Goal: Task Accomplishment & Management: Complete application form

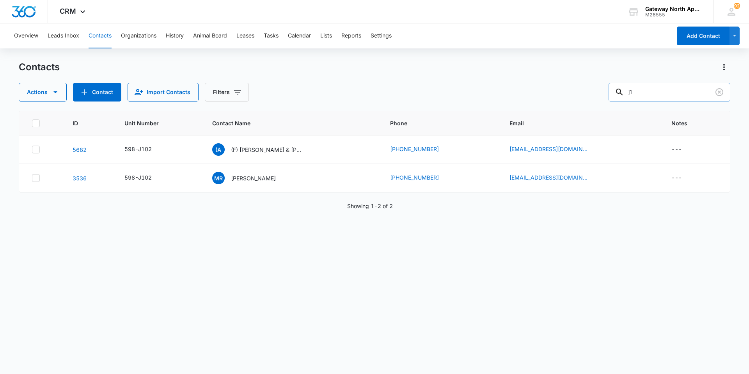
type input "j"
type input "b303"
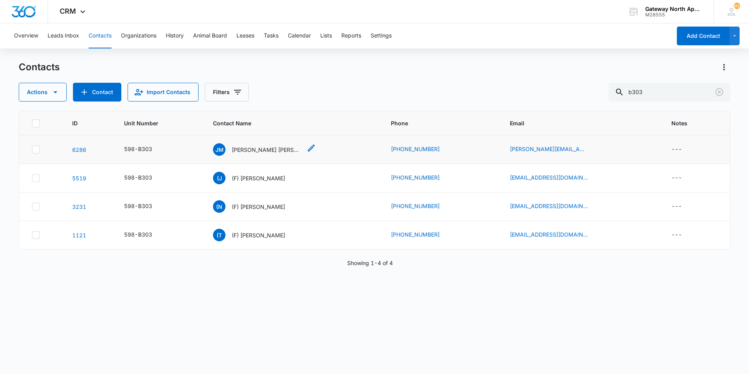
click at [260, 155] on div "[PERSON_NAME] [PERSON_NAME] [PERSON_NAME] [PERSON_NAME]" at bounding box center [257, 149] width 89 height 12
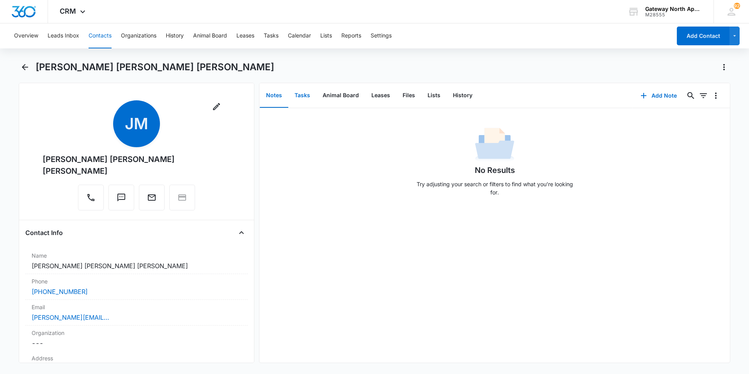
click at [303, 98] on button "Tasks" at bounding box center [302, 95] width 28 height 24
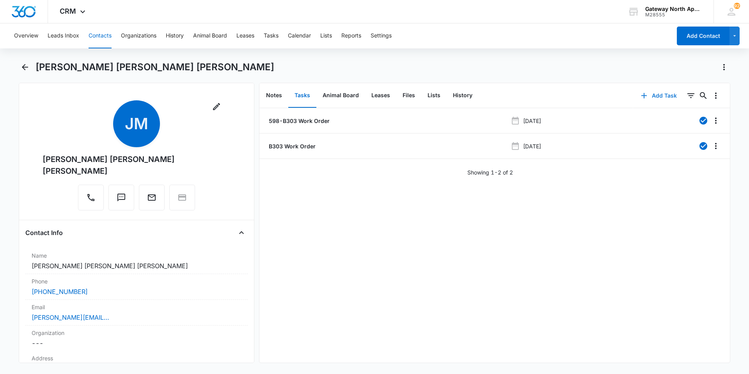
click at [654, 96] on button "Add Task" at bounding box center [658, 95] width 51 height 19
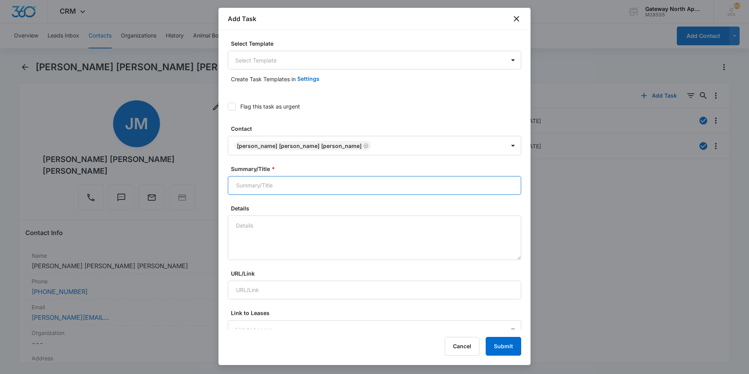
click at [309, 186] on input "Summary/Title *" at bounding box center [374, 185] width 293 height 19
type input "598-B303 work order"
click at [305, 221] on textarea "Details" at bounding box center [374, 237] width 293 height 44
type textarea "N"
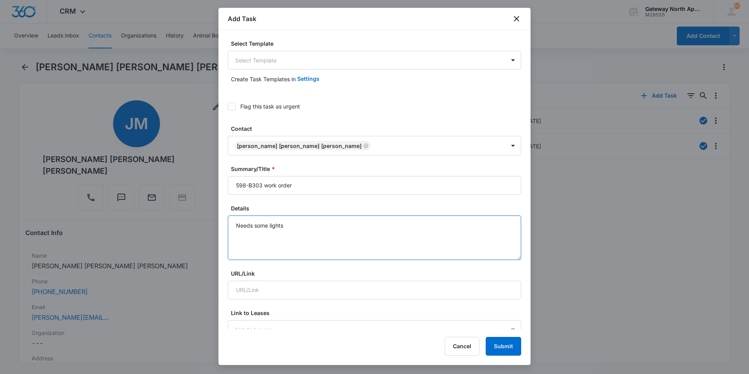
click at [339, 231] on textarea "Needs some lights" at bounding box center [374, 237] width 293 height 44
click at [305, 225] on textarea "Needs some lights" at bounding box center [374, 237] width 293 height 44
click at [496, 230] on textarea "Needs some light bulbs replaced 2 by the mirror one by the shower and one in th…" at bounding box center [374, 237] width 293 height 44
click at [334, 225] on textarea "Needs some light bulbs replaced 2 by the mirror one by the shower and one in th…" at bounding box center [374, 237] width 293 height 44
click at [492, 224] on textarea "Needs some light bulbs replaced 2 above the mirror one by the shower and one in…" at bounding box center [374, 237] width 293 height 44
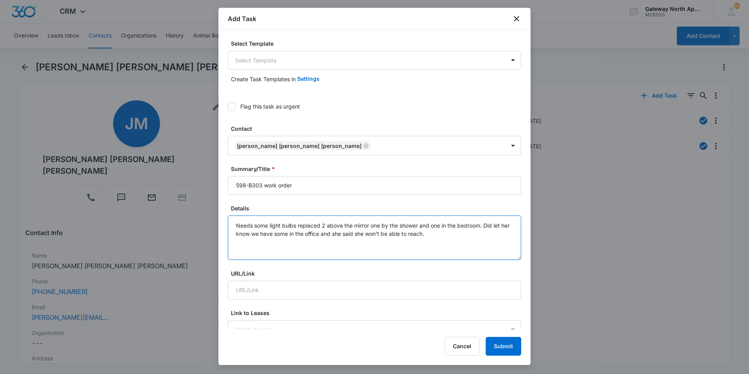
click at [457, 238] on textarea "Needs some light bulbs replaced 2 above the mirror one by the shower and one in…" at bounding box center [374, 237] width 293 height 44
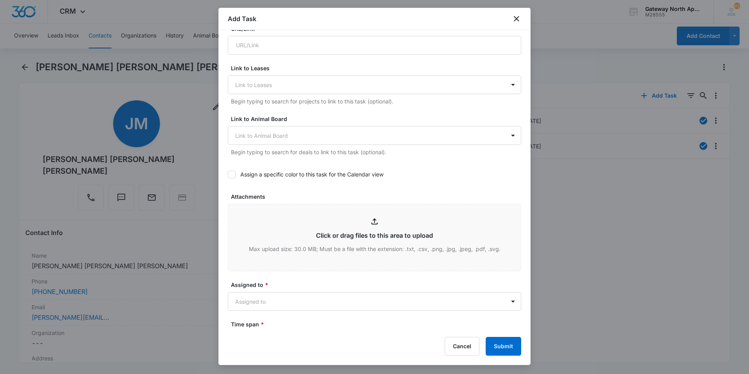
scroll to position [312, 0]
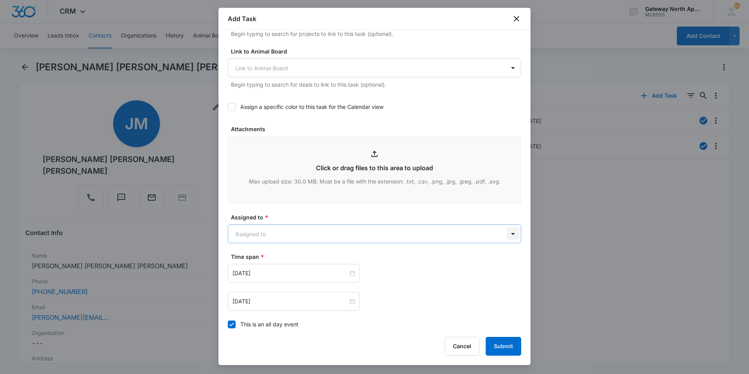
type textarea "Needs some light bulbs replaced 2 above the mirror one by the shower and one in…"
click at [510, 230] on body "CRM Apps Reputation Websites Forms CRM Email Social Content Ads Intelligence Fi…" at bounding box center [374, 187] width 749 height 374
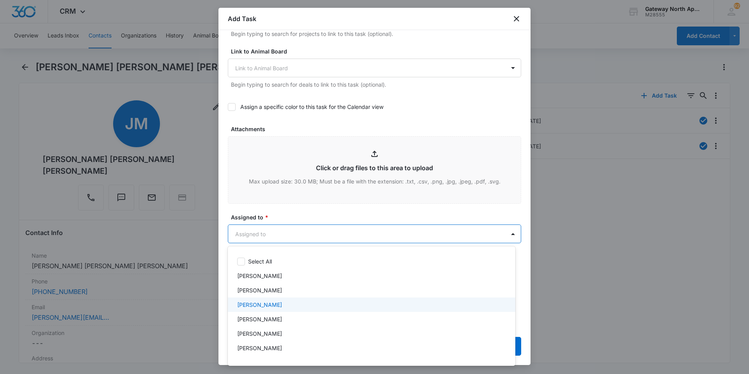
click at [242, 307] on p "[PERSON_NAME]" at bounding box center [259, 304] width 45 height 8
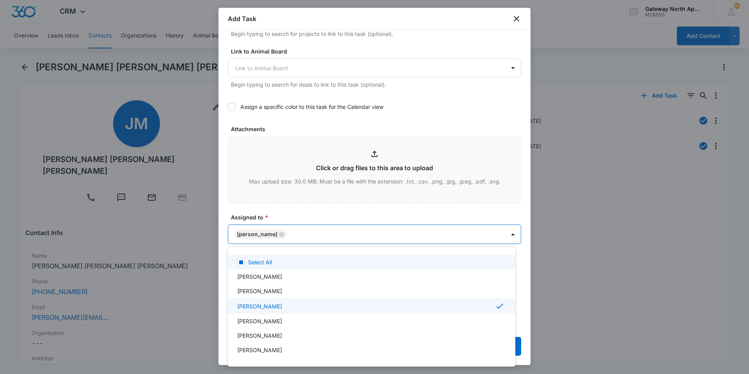
click at [341, 215] on div at bounding box center [374, 187] width 749 height 374
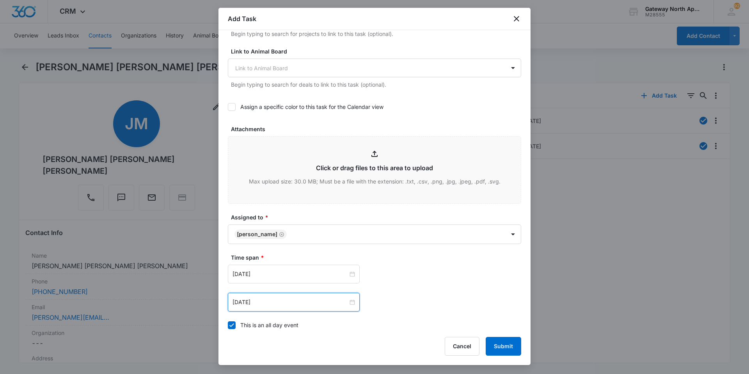
click at [279, 297] on div "[DATE]" at bounding box center [294, 302] width 132 height 19
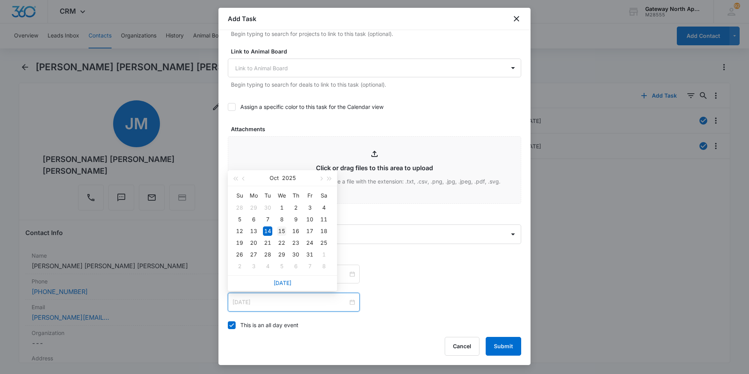
type input "[DATE]"
click at [284, 229] on div "15" at bounding box center [281, 230] width 9 height 9
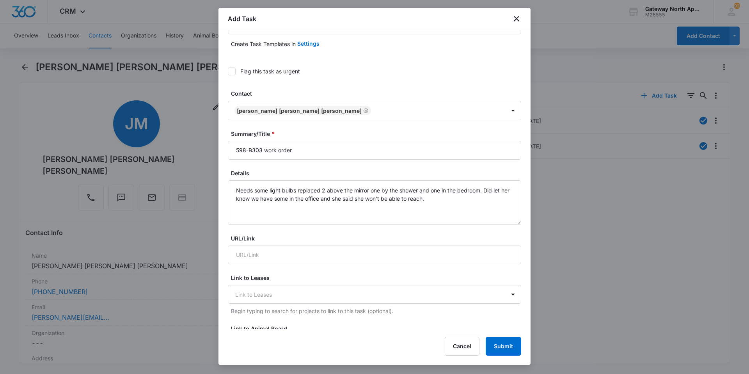
scroll to position [32, 0]
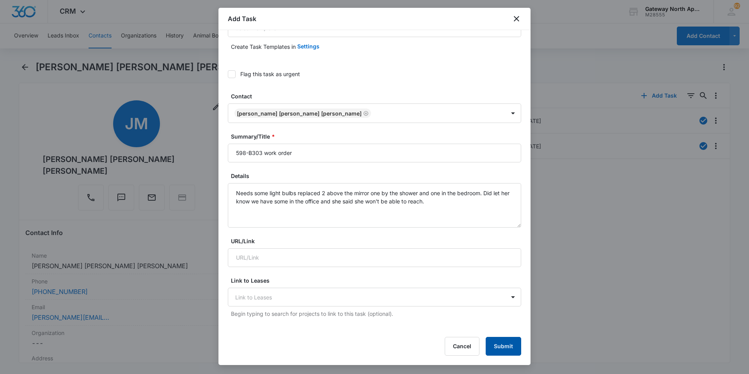
click at [502, 346] on button "Submit" at bounding box center [504, 346] width 36 height 19
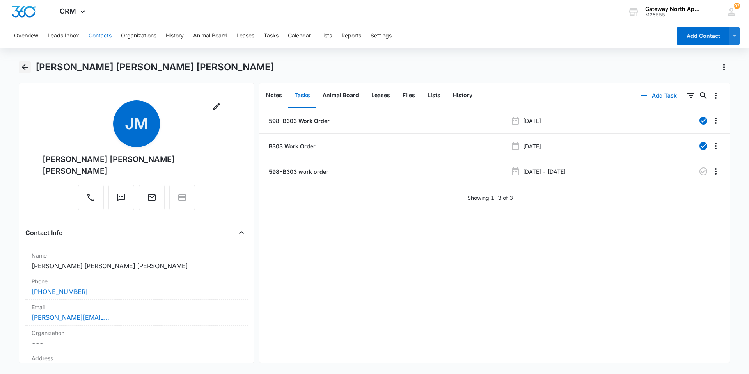
click at [27, 67] on icon "Back" at bounding box center [25, 67] width 6 height 6
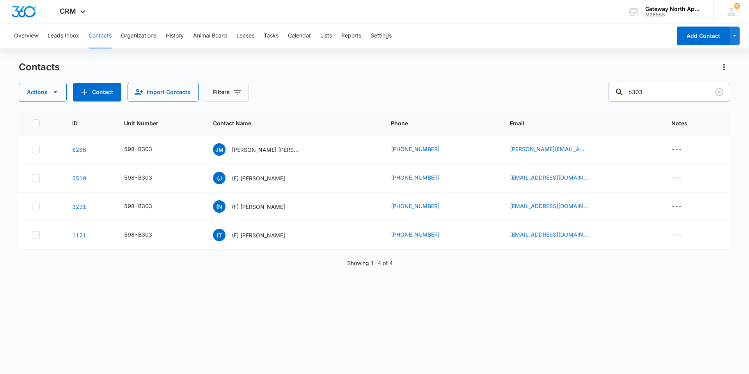
click at [654, 91] on input "b303" at bounding box center [670, 92] width 122 height 19
type input "b"
type input "l302"
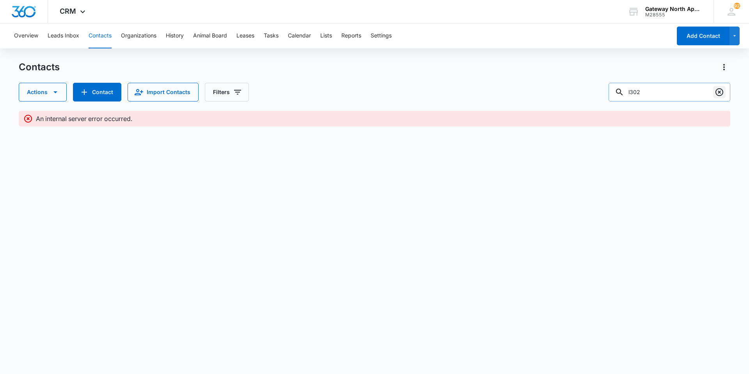
click at [721, 91] on icon "Clear" at bounding box center [719, 91] width 9 height 9
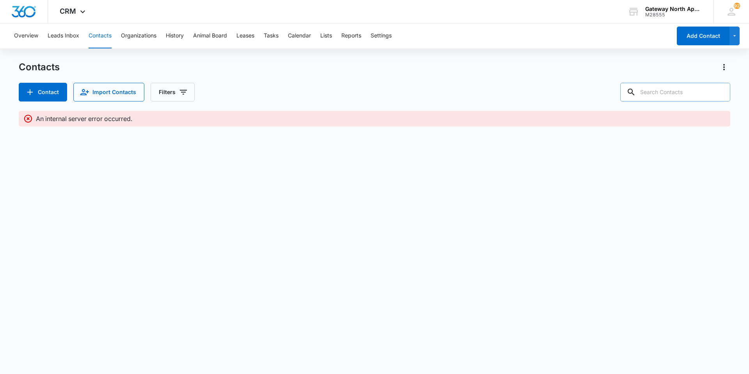
click at [680, 91] on input "text" at bounding box center [675, 92] width 110 height 19
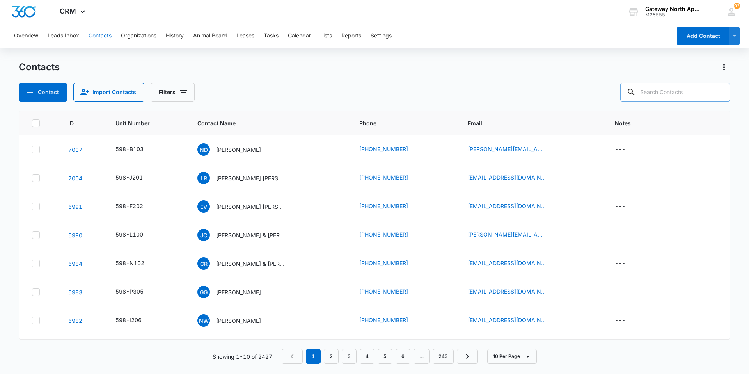
click at [689, 97] on input "text" at bounding box center [675, 92] width 110 height 19
type input "j101"
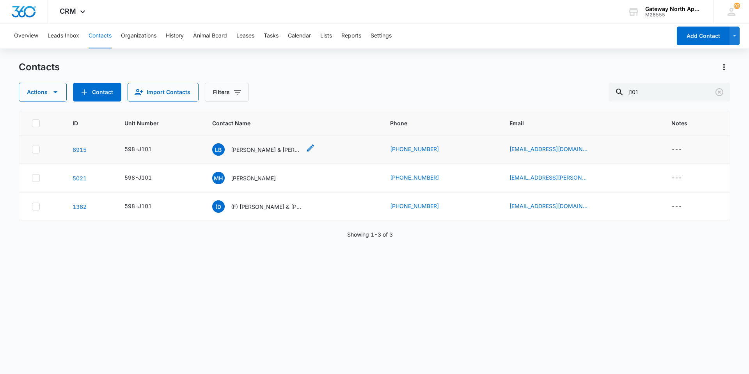
click at [277, 151] on p "[PERSON_NAME] & [PERSON_NAME]" at bounding box center [266, 150] width 70 height 8
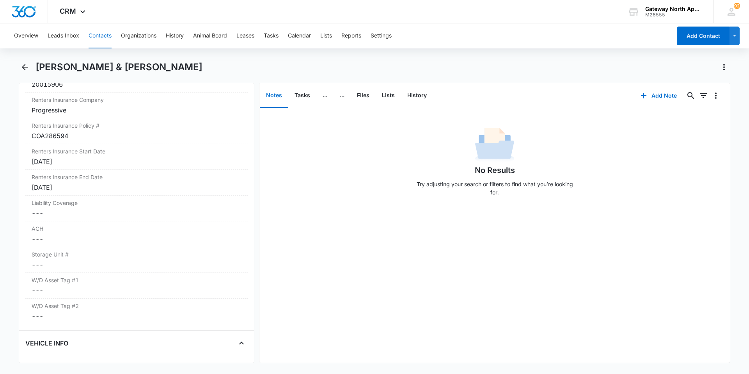
scroll to position [858, 0]
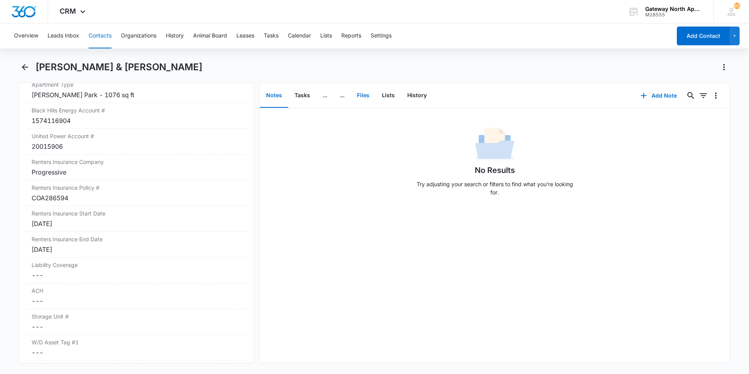
click at [370, 94] on button "Files" at bounding box center [363, 95] width 25 height 24
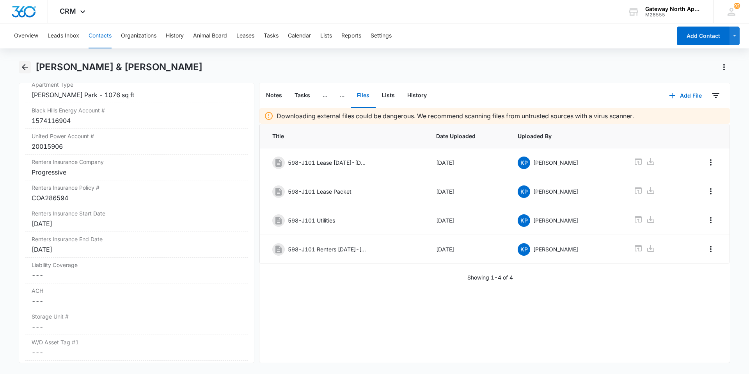
click at [23, 68] on icon "Back" at bounding box center [25, 67] width 6 height 6
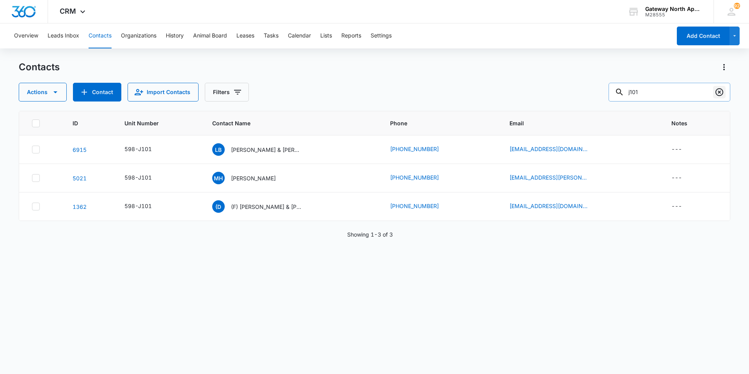
click at [717, 92] on icon "Clear" at bounding box center [719, 91] width 9 height 9
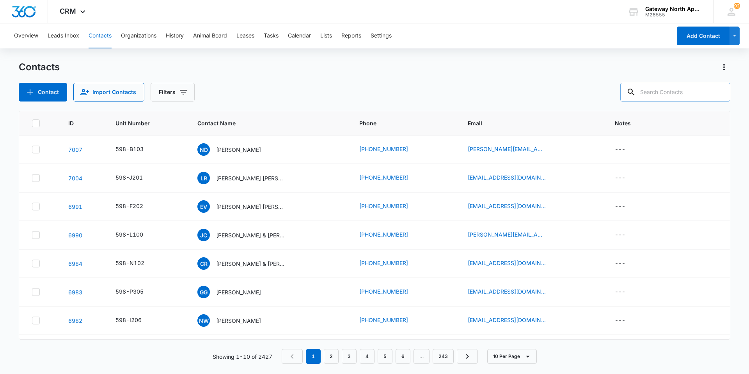
click at [701, 87] on input "text" at bounding box center [675, 92] width 110 height 19
type input "D106"
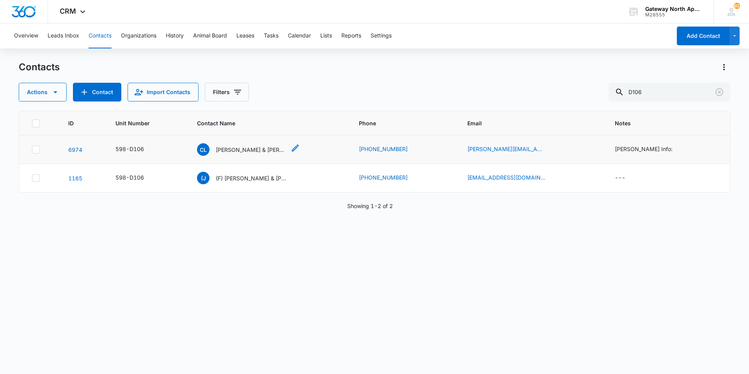
click at [255, 151] on p "[PERSON_NAME] & [PERSON_NAME]" at bounding box center [251, 150] width 70 height 8
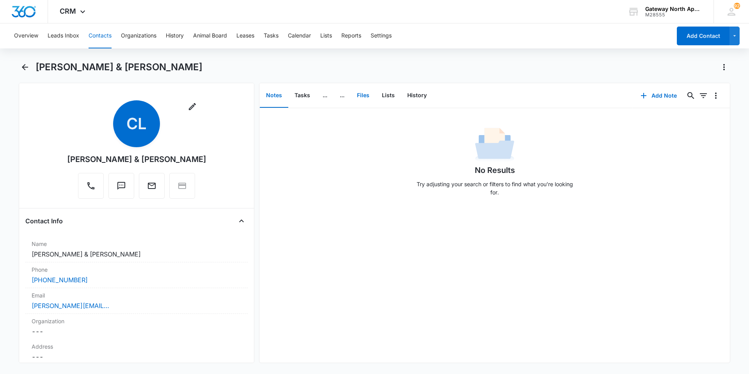
click at [361, 96] on button "Files" at bounding box center [363, 95] width 25 height 24
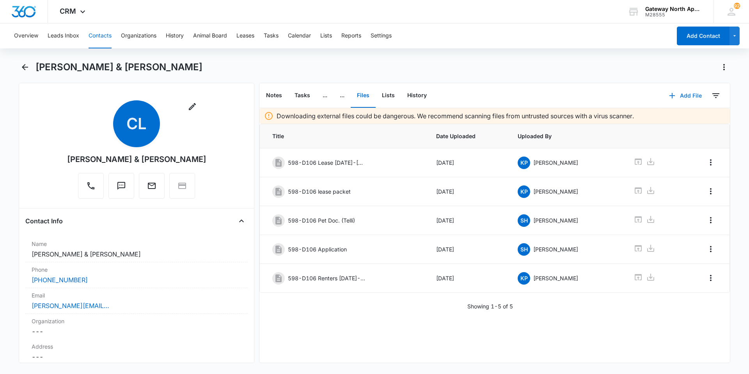
click at [681, 92] on button "Add File" at bounding box center [685, 95] width 48 height 19
click at [670, 120] on div "Upload Files" at bounding box center [674, 120] width 31 height 5
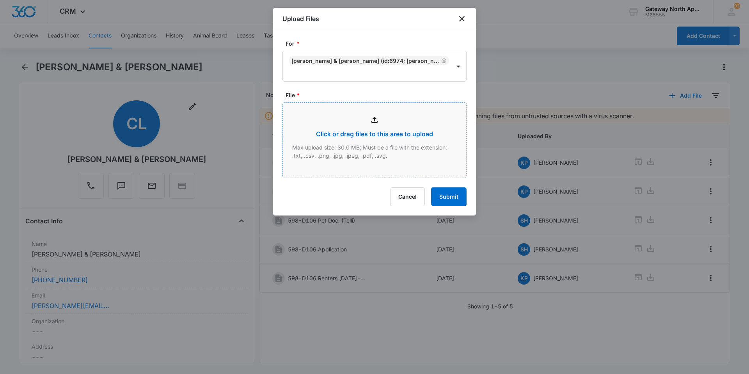
type input "C:\fakepath\Xerox Scan_10142025085640.pdf"
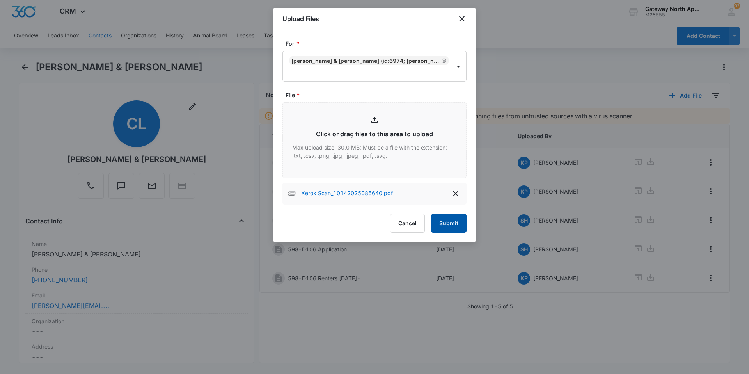
click at [449, 224] on button "Submit" at bounding box center [449, 223] width 36 height 19
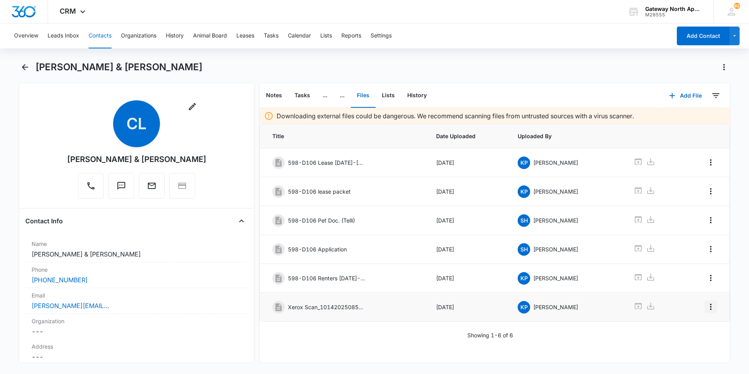
click at [708, 307] on icon "Overflow Menu" at bounding box center [710, 306] width 9 height 9
click at [705, 323] on button "Edit" at bounding box center [688, 329] width 44 height 12
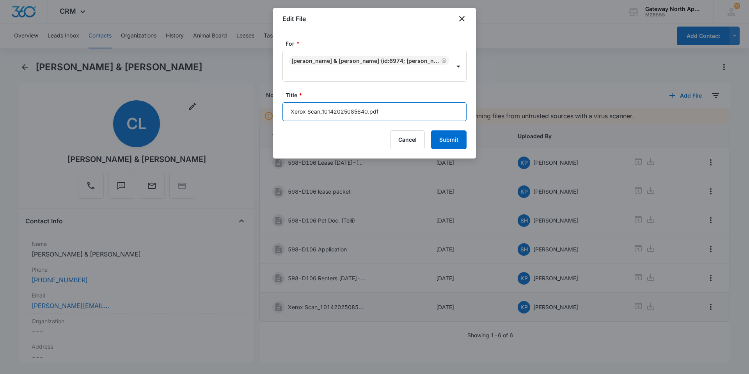
drag, startPoint x: 410, startPoint y: 112, endPoint x: 238, endPoint y: 126, distance: 173.4
click at [237, 126] on body "CRM Apps Reputation Websites Forms CRM Email Social Content Ads Intelligence Fi…" at bounding box center [374, 187] width 749 height 374
type input "598-D106 Utilities"
click at [444, 136] on button "Submit" at bounding box center [449, 139] width 36 height 19
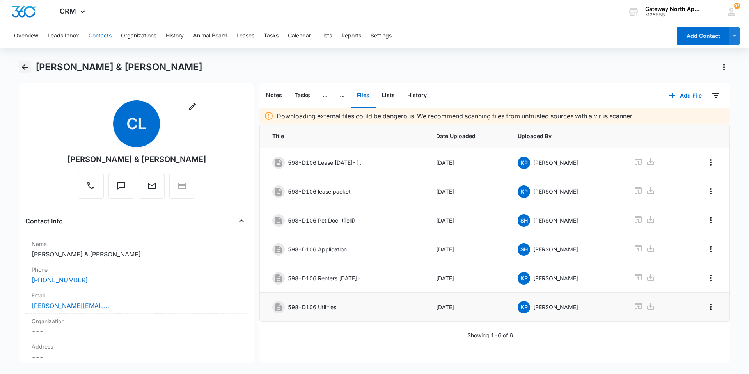
click at [20, 67] on button "Back" at bounding box center [25, 67] width 12 height 12
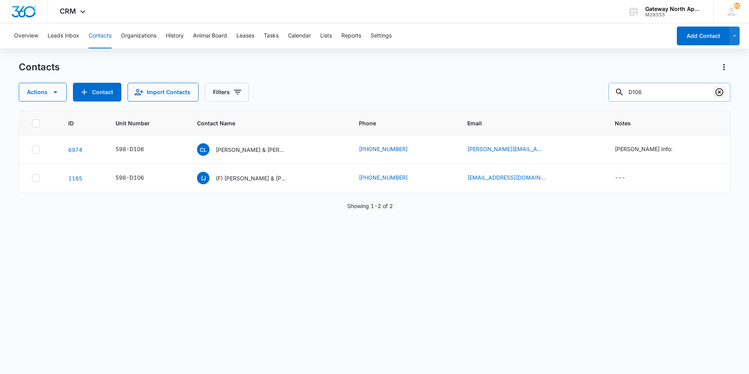
click at [715, 93] on icon "Clear" at bounding box center [719, 91] width 9 height 9
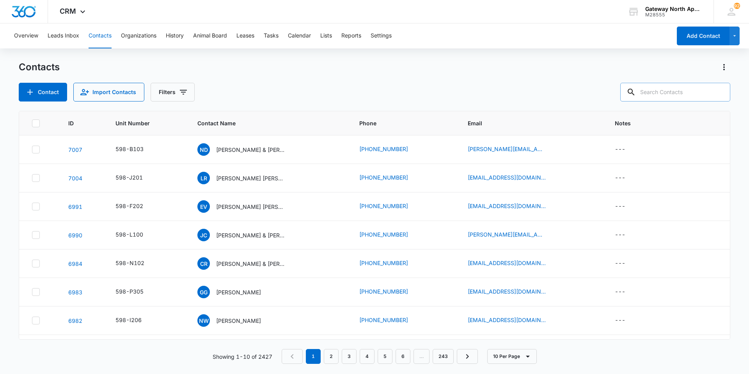
click at [703, 92] on input "text" at bounding box center [675, 92] width 110 height 19
type input "f202"
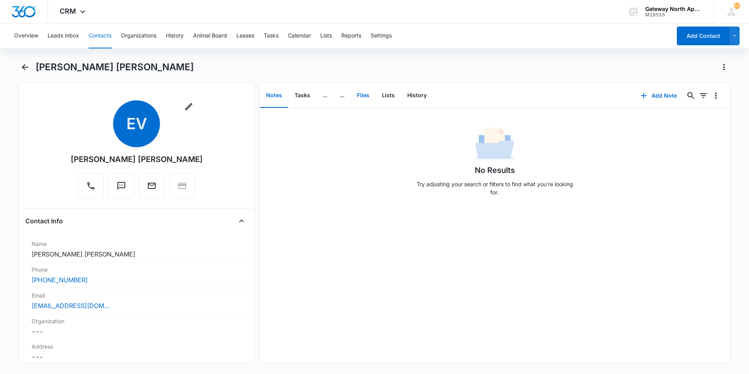
click at [369, 95] on button "Files" at bounding box center [363, 95] width 25 height 24
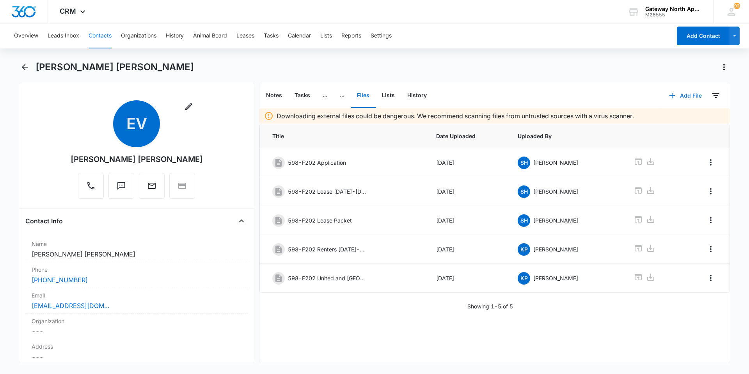
click at [684, 91] on button "Add File" at bounding box center [685, 95] width 48 height 19
click at [672, 119] on div "Upload Files" at bounding box center [674, 120] width 31 height 5
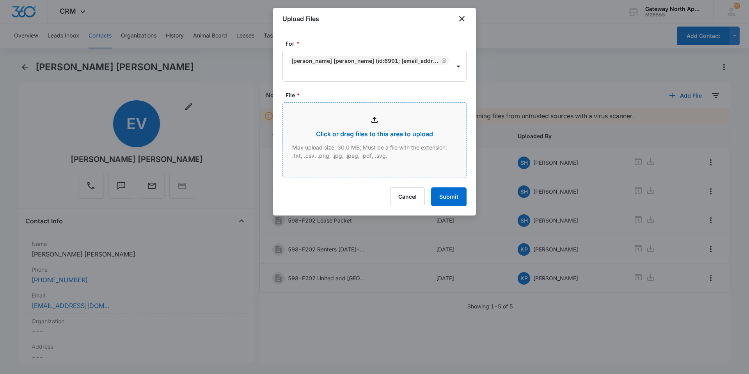
type input "C:\fakepath\F202 Inspection_10132025172933.pdf"
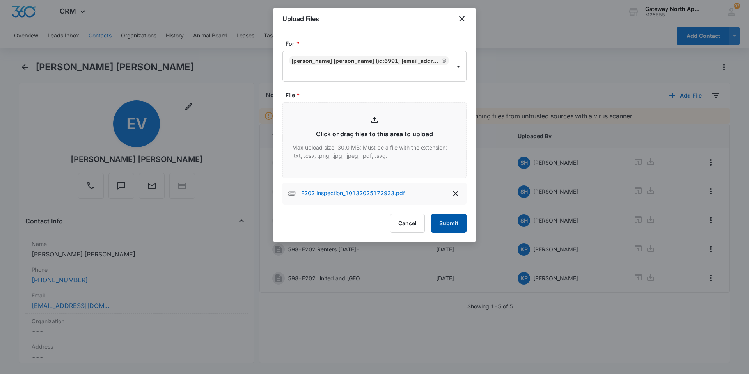
click at [444, 222] on button "Submit" at bounding box center [449, 223] width 36 height 19
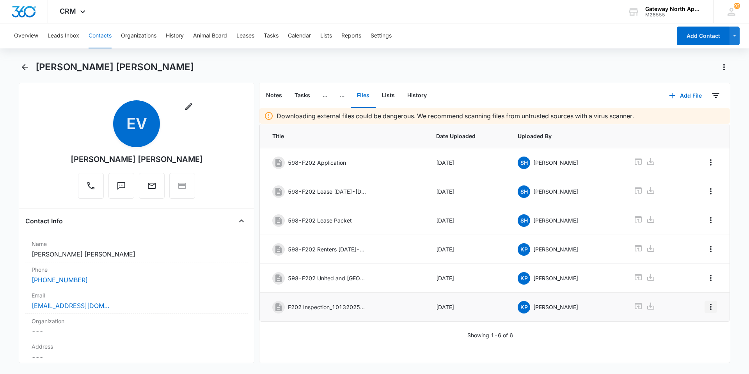
click at [706, 308] on icon "Overflow Menu" at bounding box center [710, 306] width 9 height 9
click at [690, 325] on button "Edit" at bounding box center [688, 329] width 44 height 12
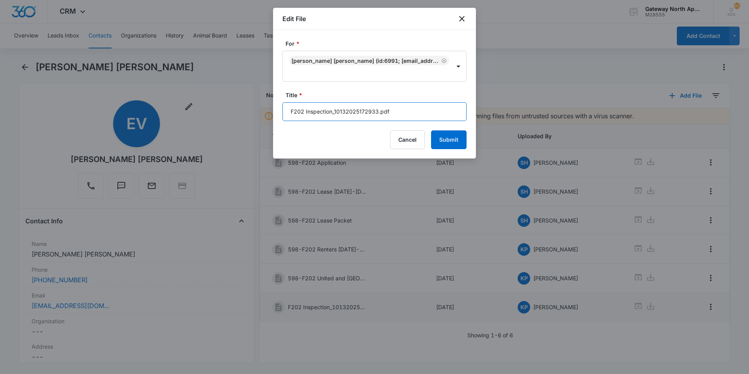
drag, startPoint x: 408, startPoint y: 119, endPoint x: 277, endPoint y: 126, distance: 131.6
click at [277, 126] on div "For * [PERSON_NAME] [PERSON_NAME] (ID:6991; [EMAIL_ADDRESS][DOMAIN_NAME]; 72023…" at bounding box center [374, 94] width 203 height 128
type input "598-F202 Inspection"
click at [447, 140] on button "Submit" at bounding box center [449, 139] width 36 height 19
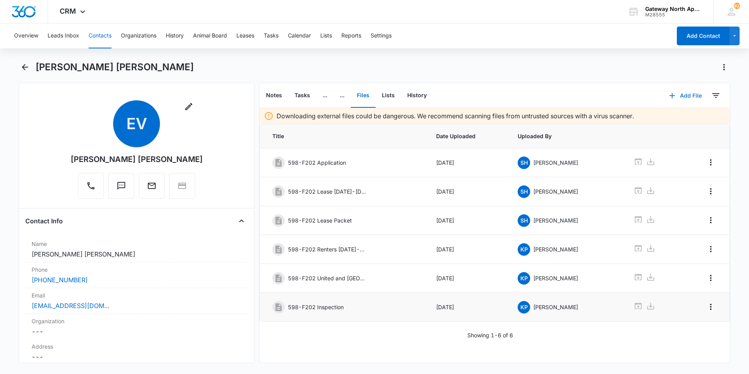
click at [691, 92] on button "Add File" at bounding box center [685, 95] width 48 height 19
click at [671, 119] on div "Upload Files" at bounding box center [674, 120] width 31 height 5
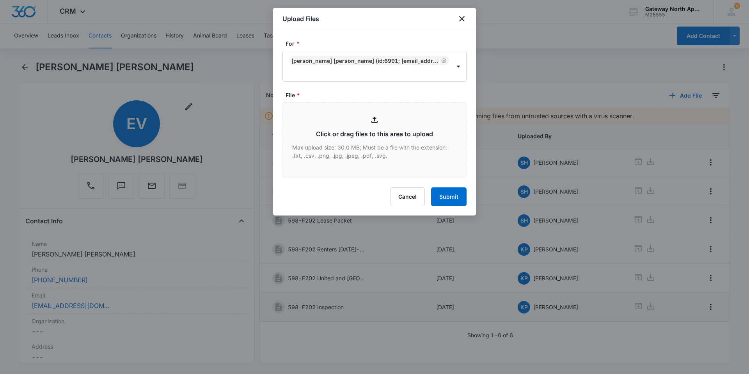
type input "C:\fakepath\F202 Key Fobs_10112025142047.pdf"
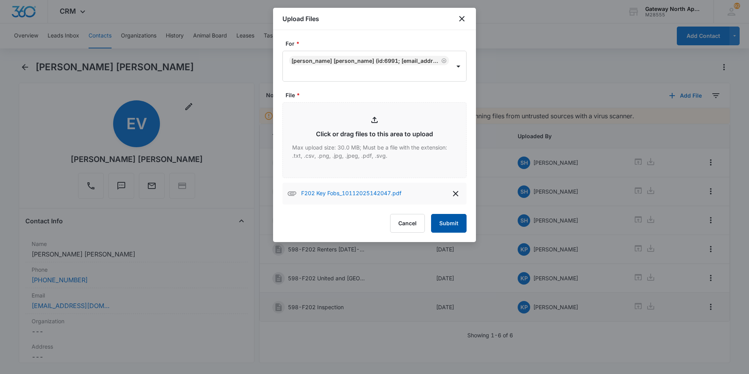
click at [451, 217] on button "Submit" at bounding box center [449, 223] width 36 height 19
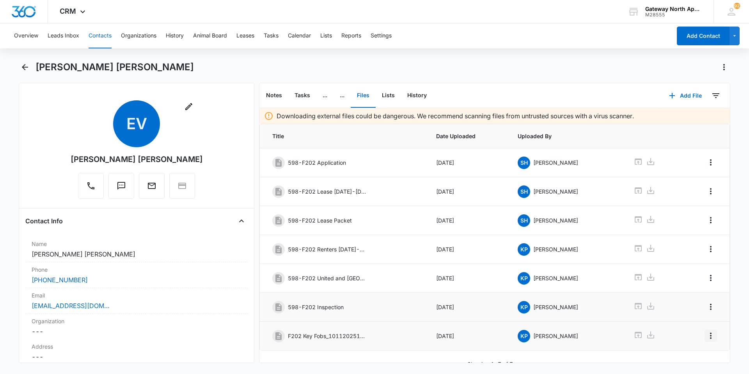
click at [710, 336] on button "Overflow Menu" at bounding box center [711, 335] width 12 height 12
click at [694, 305] on button "Edit" at bounding box center [688, 302] width 44 height 12
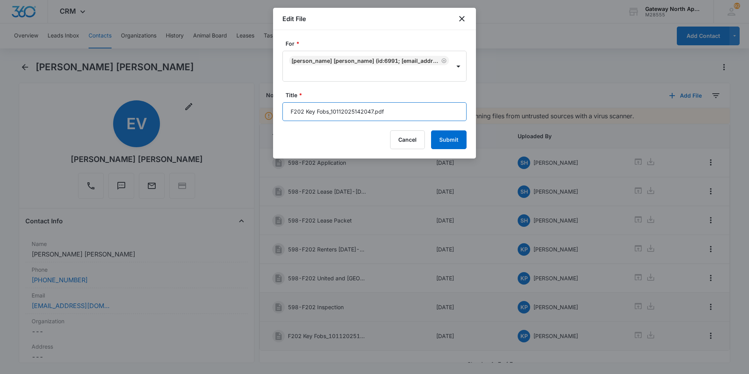
drag, startPoint x: 404, startPoint y: 113, endPoint x: 256, endPoint y: 112, distance: 147.9
click at [256, 112] on body "CRM Apps Reputation Websites Forms CRM Email Social Content Ads Intelligence Fi…" at bounding box center [374, 187] width 749 height 374
type input "598-F202 Key fobs"
click at [460, 141] on button "Submit" at bounding box center [449, 139] width 36 height 19
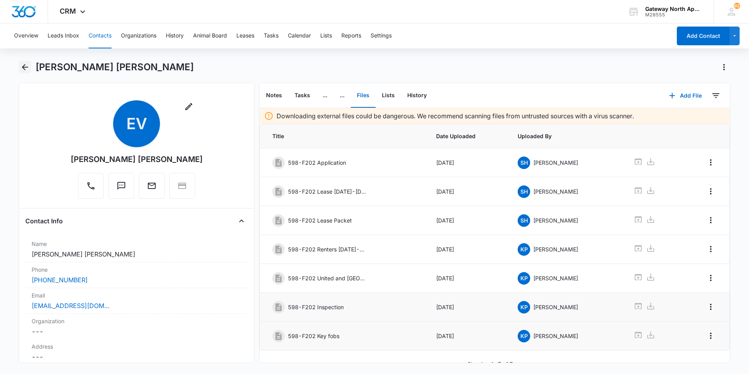
click at [22, 68] on icon "Back" at bounding box center [24, 66] width 9 height 9
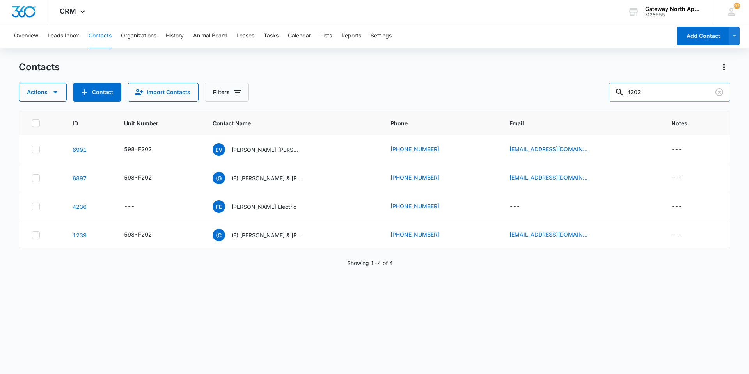
click at [682, 92] on input "f202" at bounding box center [670, 92] width 122 height 19
type input "f"
type input "j102"
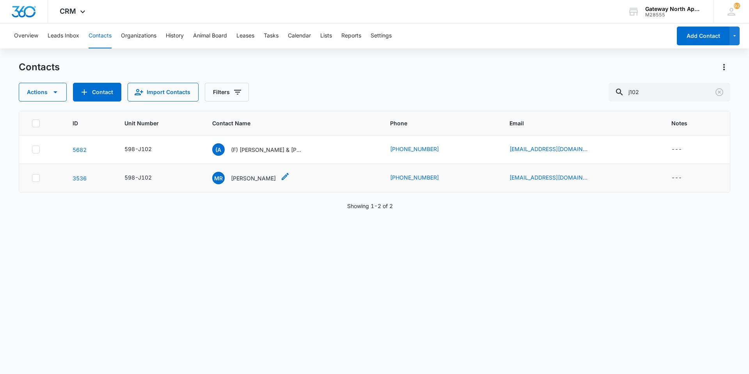
click at [245, 180] on p "[PERSON_NAME]" at bounding box center [253, 178] width 45 height 8
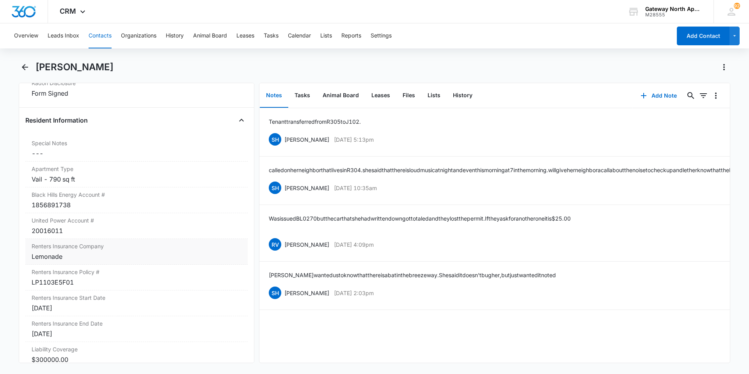
scroll to position [819, 0]
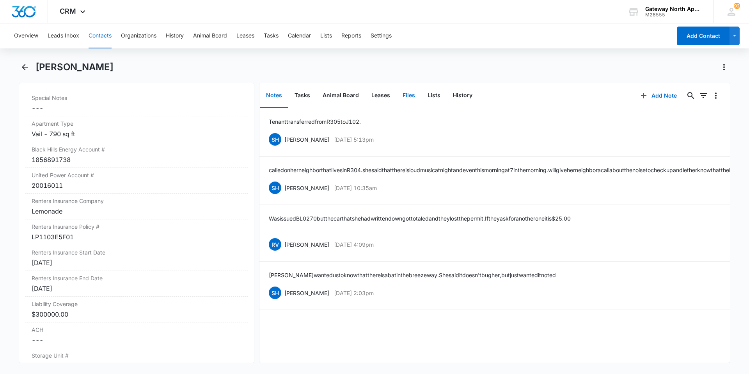
click at [408, 94] on button "Files" at bounding box center [408, 95] width 25 height 24
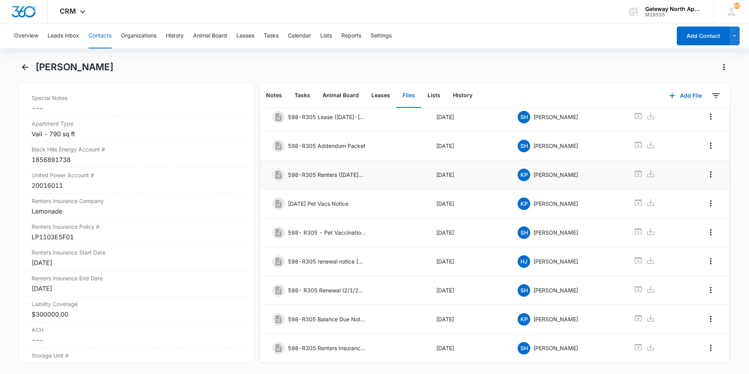
scroll to position [105, 0]
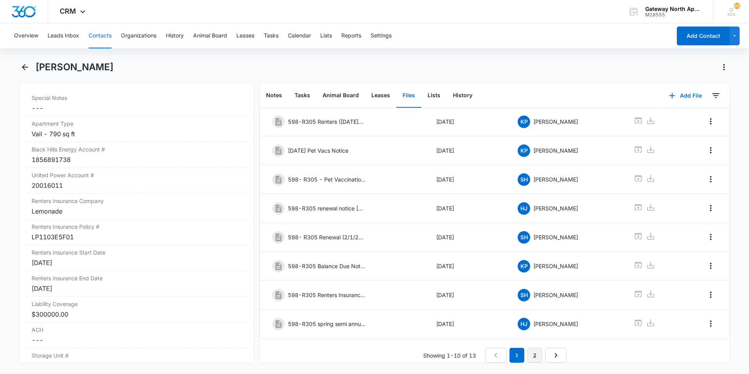
click at [534, 349] on link "2" at bounding box center [534, 355] width 15 height 15
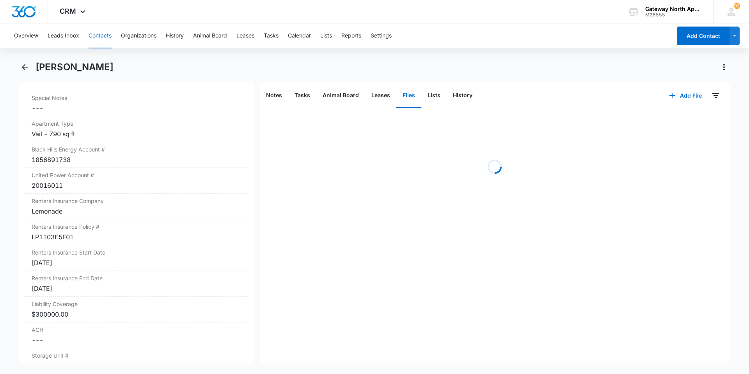
scroll to position [0, 0]
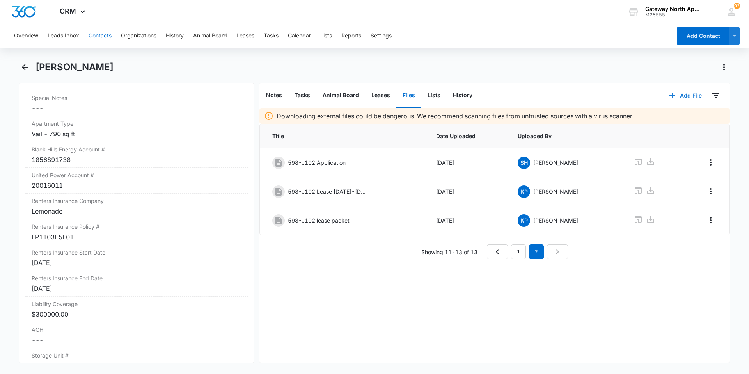
click at [680, 96] on button "Add File" at bounding box center [685, 95] width 48 height 19
click at [675, 120] on div "Upload Files" at bounding box center [674, 120] width 31 height 5
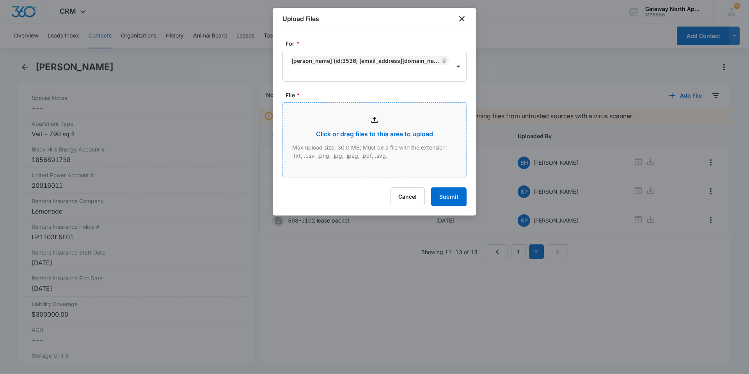
type input "C:\fakepath\Renters J102_10112025084849.pdf"
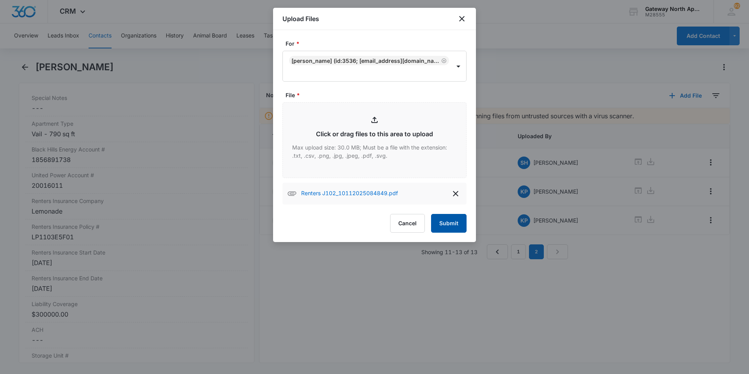
click at [456, 222] on button "Submit" at bounding box center [449, 223] width 36 height 19
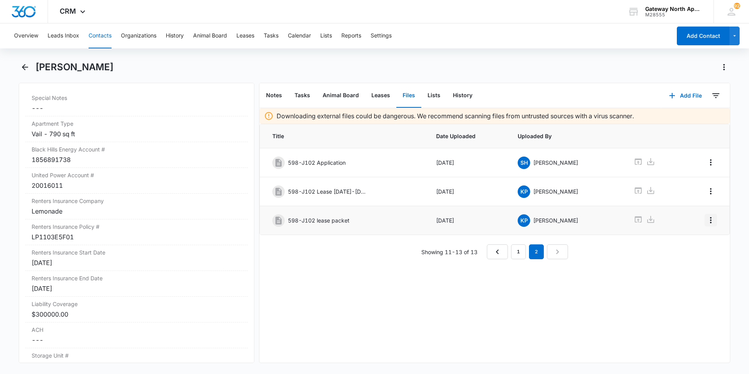
click at [706, 218] on icon "Overflow Menu" at bounding box center [710, 219] width 9 height 9
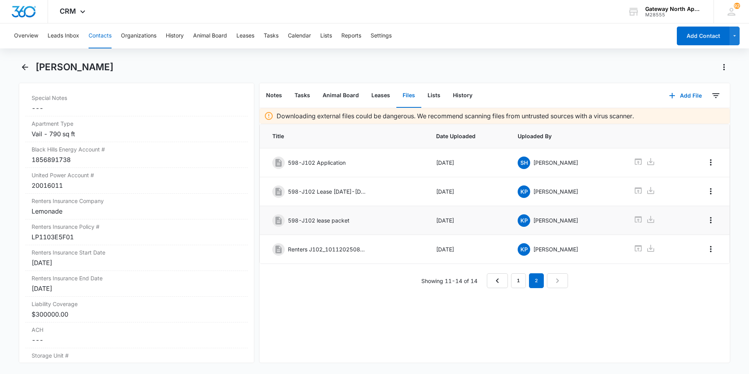
click at [683, 238] on td at bounding box center [705, 249] width 48 height 29
click at [706, 245] on icon "Overflow Menu" at bounding box center [710, 248] width 9 height 9
click at [691, 264] on div "Edit Delete" at bounding box center [688, 276] width 45 height 37
click at [714, 251] on td at bounding box center [705, 249] width 48 height 29
click at [706, 252] on icon "Overflow Menu" at bounding box center [710, 248] width 9 height 9
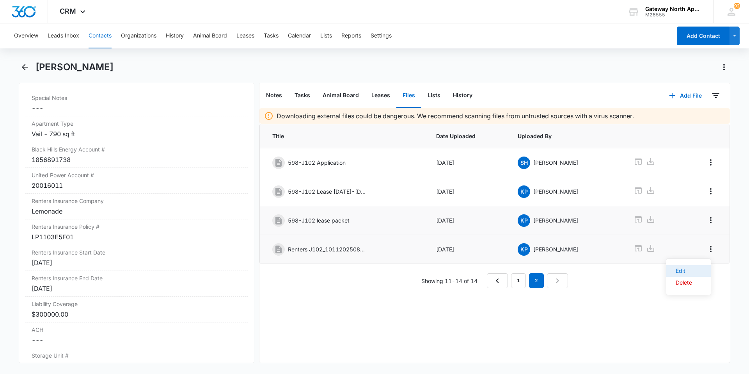
click at [700, 267] on button "Edit" at bounding box center [688, 271] width 44 height 12
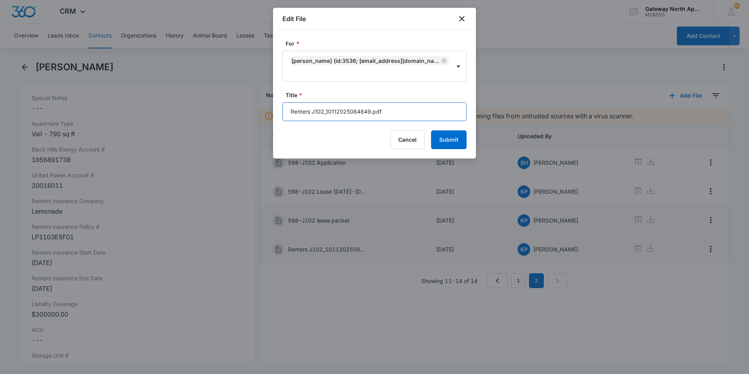
drag, startPoint x: 381, startPoint y: 113, endPoint x: 281, endPoint y: 123, distance: 100.7
click at [280, 123] on div "For * [PERSON_NAME] (ID:3536; [EMAIL_ADDRESS][DOMAIN_NAME]; 720-297-6703) Title…" at bounding box center [374, 94] width 203 height 128
click at [349, 115] on input "598-J102 Renters" at bounding box center [374, 111] width 184 height 19
type input "598-J102 Renters [DATE]-[DATE]"
click at [442, 136] on button "Submit" at bounding box center [449, 139] width 36 height 19
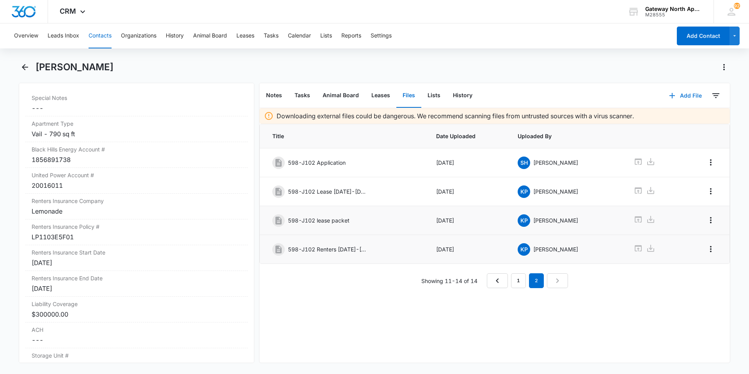
click at [683, 94] on button "Add File" at bounding box center [685, 95] width 48 height 19
click at [663, 124] on button "Upload Files" at bounding box center [679, 121] width 59 height 12
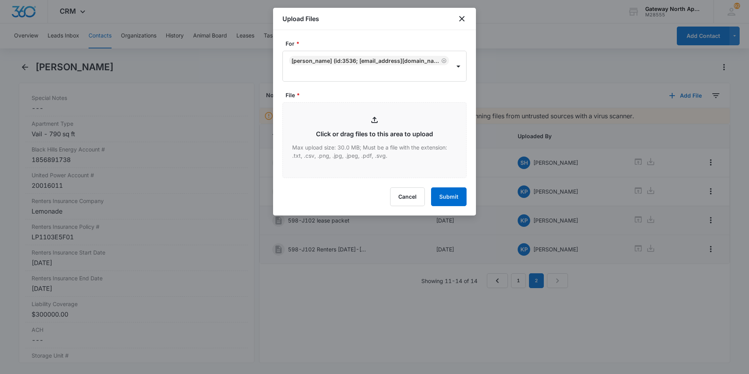
type input "C:\fakepath\Proof of Utillites_10112025085003.pdf"
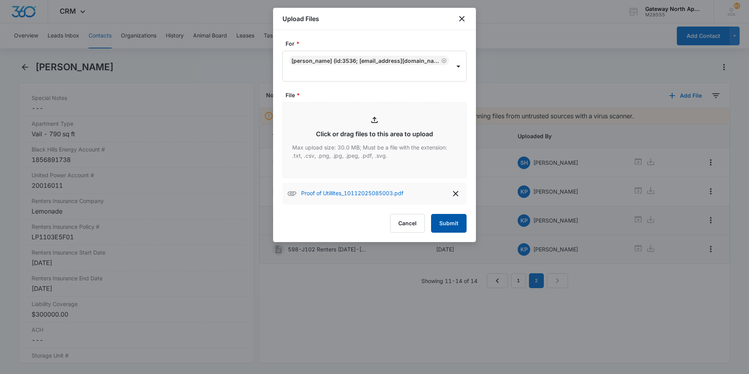
click at [450, 215] on button "Submit" at bounding box center [449, 223] width 36 height 19
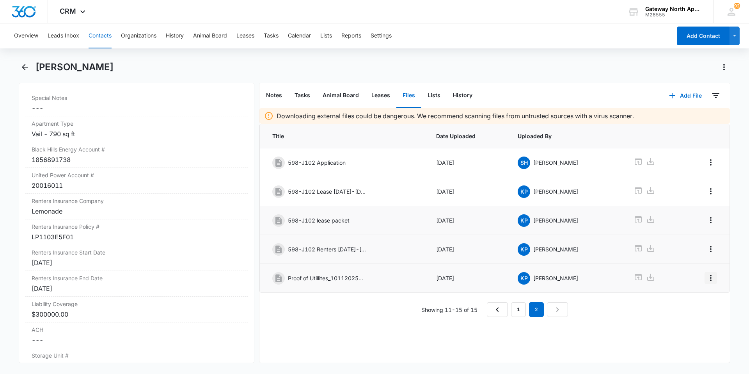
click at [710, 277] on icon "Overflow Menu" at bounding box center [711, 278] width 2 height 6
click at [687, 302] on div "Edit" at bounding box center [684, 299] width 16 height 5
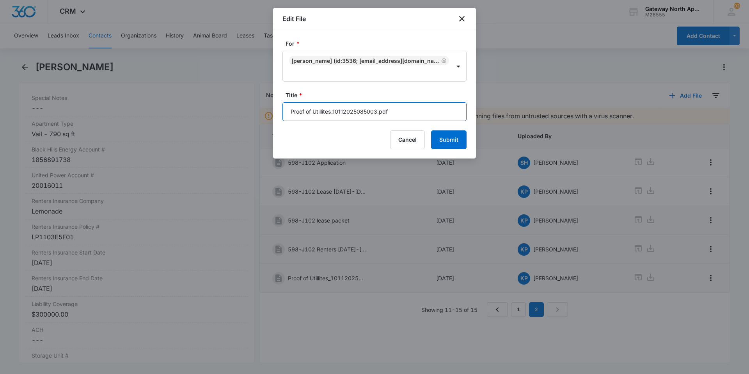
drag, startPoint x: 403, startPoint y: 115, endPoint x: 265, endPoint y: 111, distance: 138.6
click at [265, 113] on body "CRM Apps Reputation Websites Forms CRM Email Social Content Ads Intelligence Fi…" at bounding box center [374, 187] width 749 height 374
type input "598-J102 Proof of Utilities"
click at [465, 142] on button "Submit" at bounding box center [449, 139] width 36 height 19
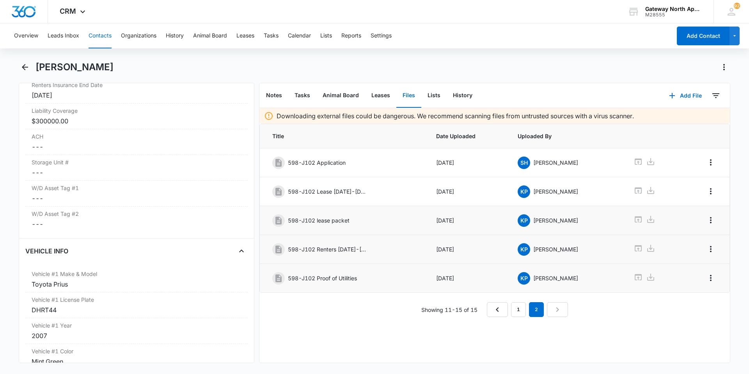
scroll to position [1014, 0]
click at [24, 71] on button "Back" at bounding box center [25, 67] width 12 height 12
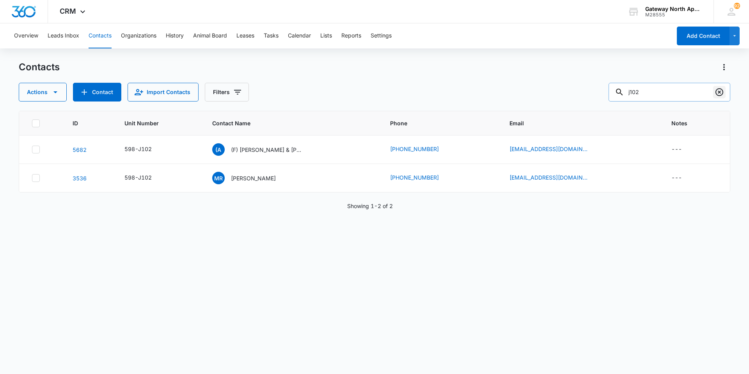
click at [717, 93] on icon "Clear" at bounding box center [719, 91] width 9 height 9
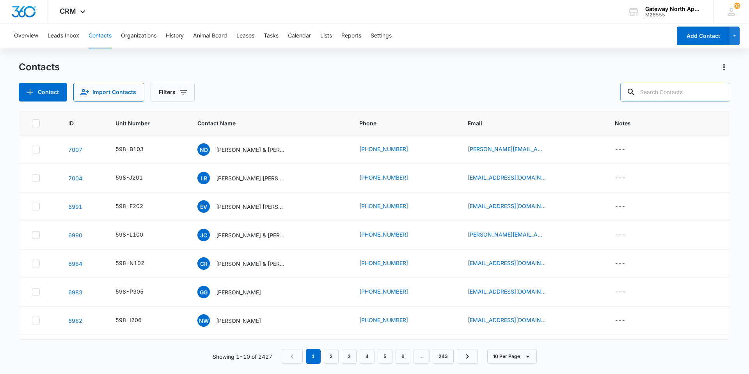
click at [698, 94] on input "text" at bounding box center [675, 92] width 110 height 19
type input "H206"
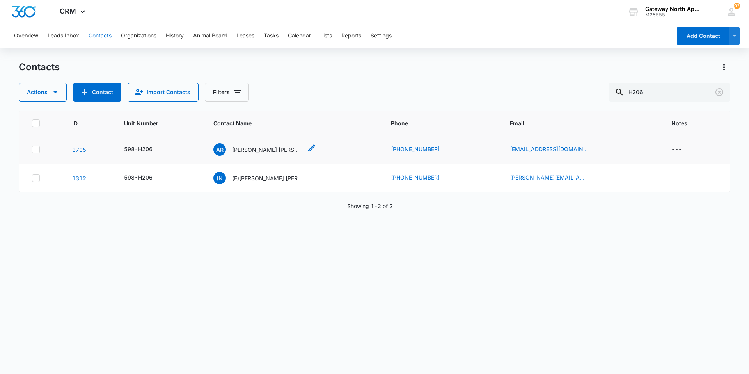
click at [261, 150] on p "[PERSON_NAME] [PERSON_NAME]" at bounding box center [267, 150] width 70 height 8
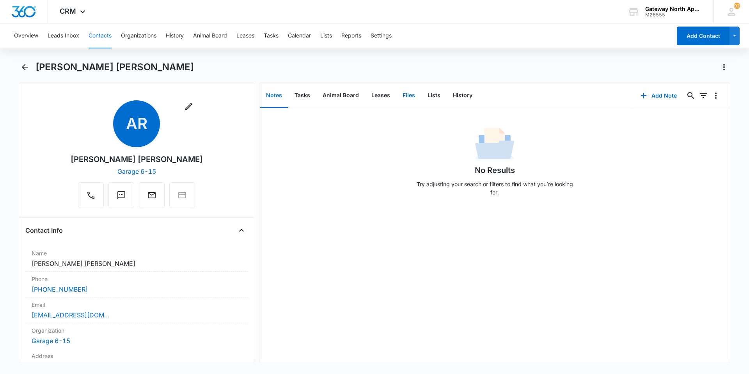
click at [409, 98] on button "Files" at bounding box center [408, 95] width 25 height 24
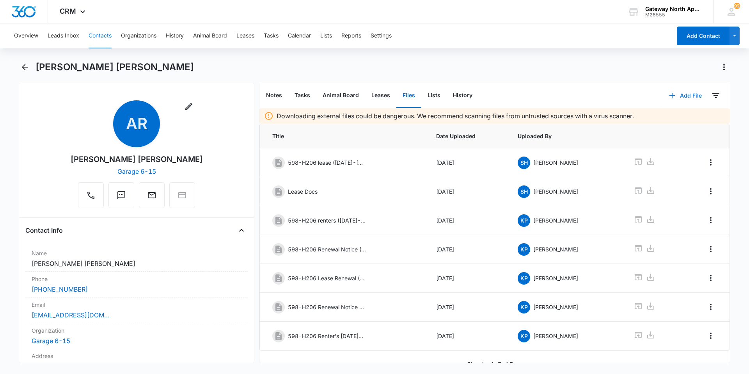
click at [684, 95] on button "Add File" at bounding box center [685, 95] width 48 height 19
click at [687, 117] on button "Upload Files" at bounding box center [679, 121] width 59 height 12
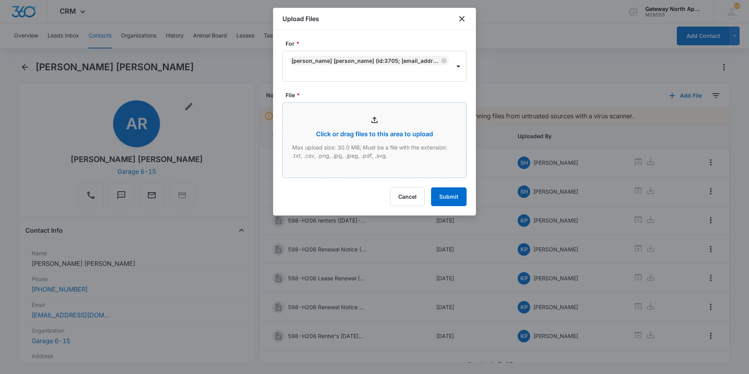
type input "C:\fakepath\Xerox Scan_10132025160028.pdf"
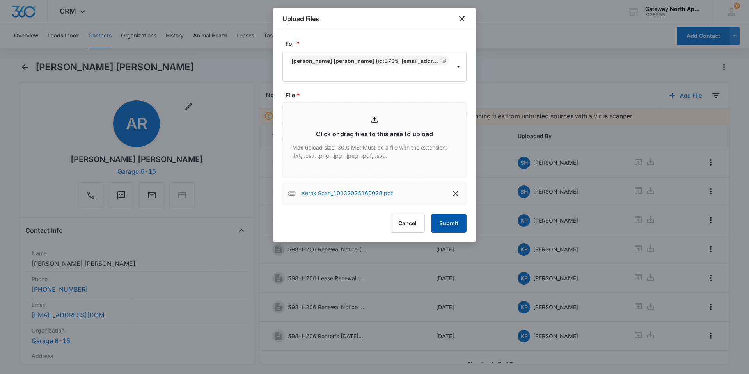
click at [444, 220] on button "Submit" at bounding box center [449, 223] width 36 height 19
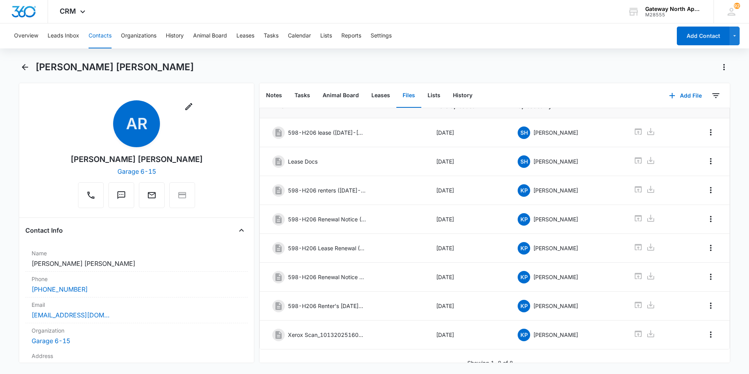
scroll to position [40, 0]
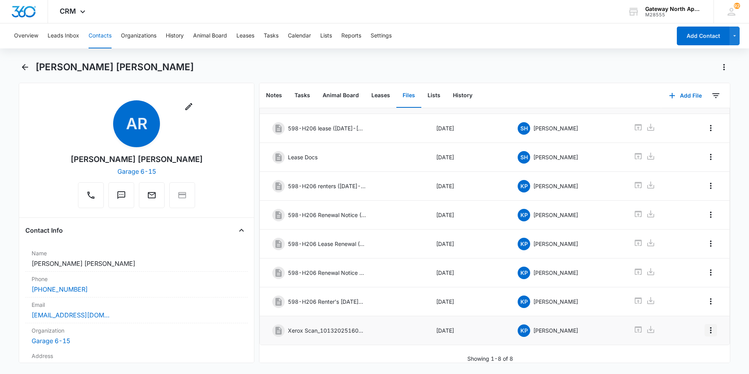
click at [706, 328] on icon "Overflow Menu" at bounding box center [710, 329] width 9 height 9
click at [698, 341] on button "Edit" at bounding box center [688, 346] width 44 height 12
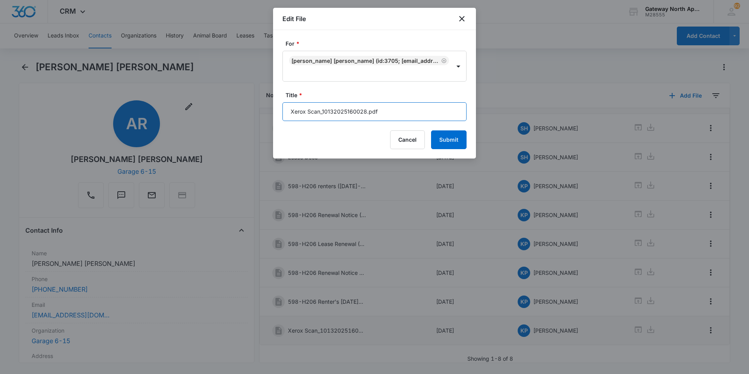
drag, startPoint x: 420, startPoint y: 113, endPoint x: 269, endPoint y: 122, distance: 150.8
click at [269, 122] on body "CRM Apps Reputation Websites Forms CRM Email Social Content Ads Intelligence Fi…" at bounding box center [374, 187] width 749 height 374
type input "598-H206 Pet Vacs"
click at [446, 139] on button "Submit" at bounding box center [449, 139] width 36 height 19
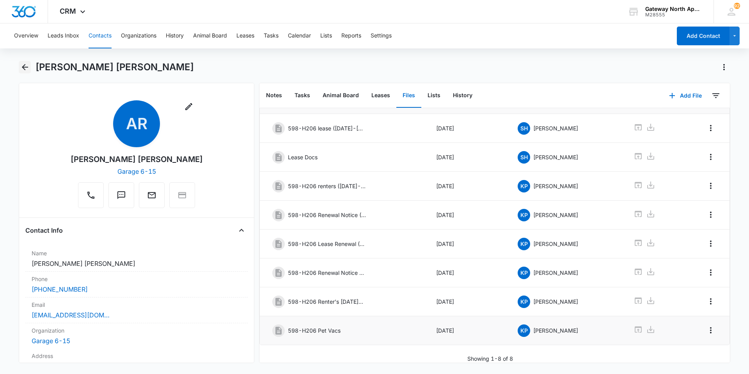
click at [24, 69] on icon "Back" at bounding box center [25, 67] width 6 height 6
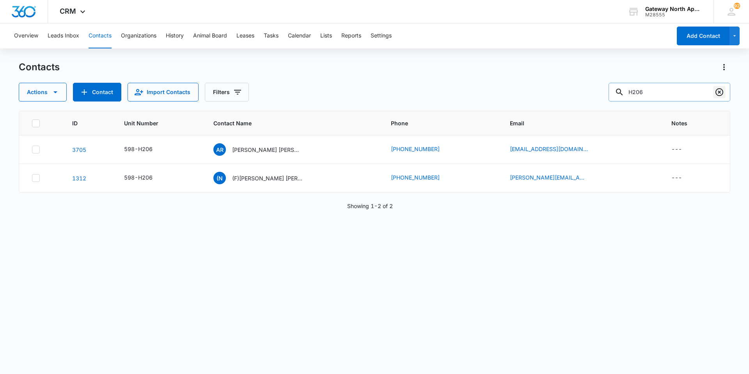
click at [723, 93] on icon "Clear" at bounding box center [720, 92] width 8 height 8
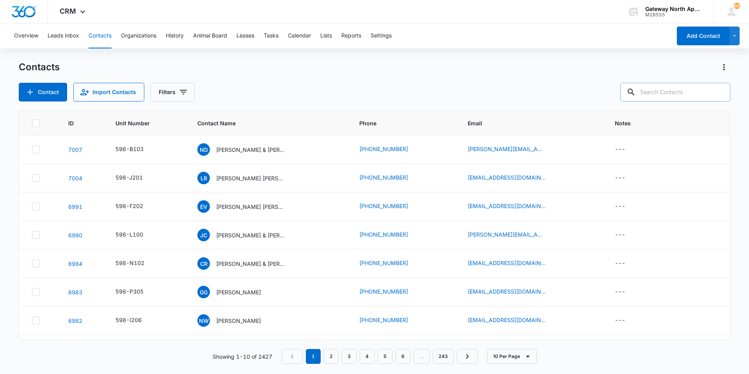
click at [693, 94] on input "text" at bounding box center [675, 92] width 110 height 19
type input "c101"
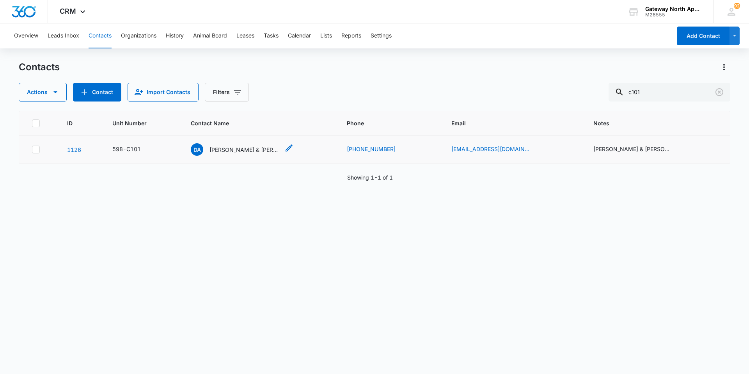
click at [255, 147] on p "[PERSON_NAME] & [PERSON_NAME]" at bounding box center [245, 150] width 70 height 8
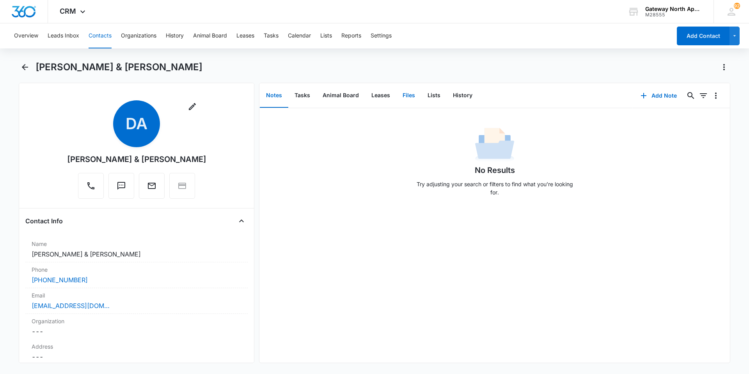
click at [411, 94] on button "Files" at bounding box center [408, 95] width 25 height 24
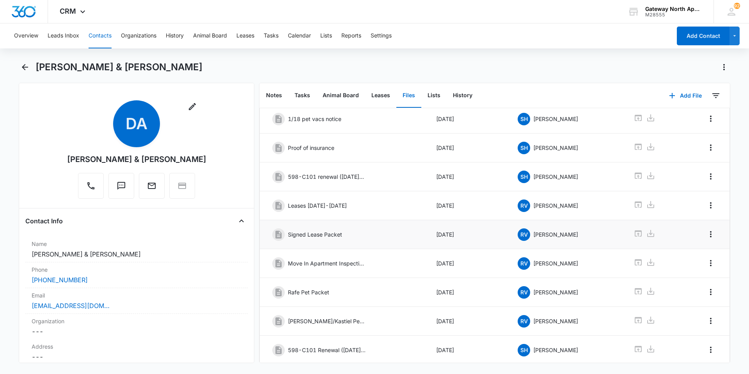
scroll to position [105, 0]
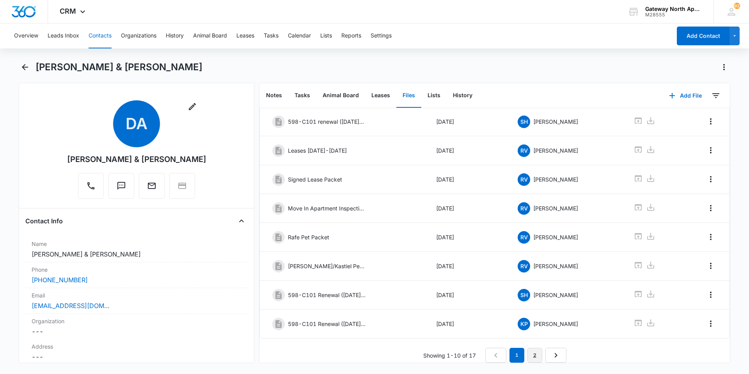
click at [535, 348] on link "2" at bounding box center [534, 355] width 15 height 15
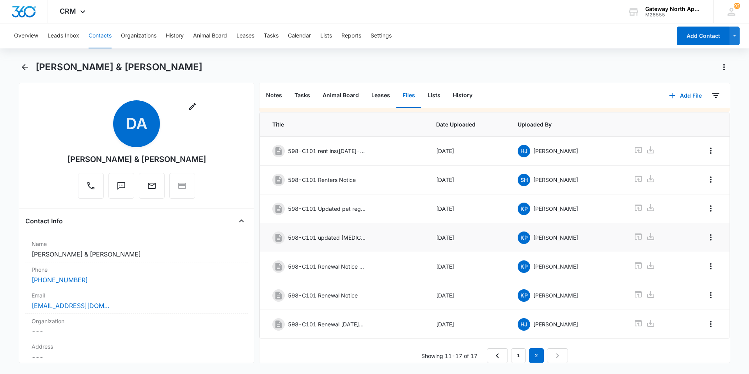
scroll to position [18, 0]
click at [681, 98] on button "Add File" at bounding box center [685, 95] width 48 height 19
click at [668, 121] on div "Upload Files" at bounding box center [674, 120] width 31 height 5
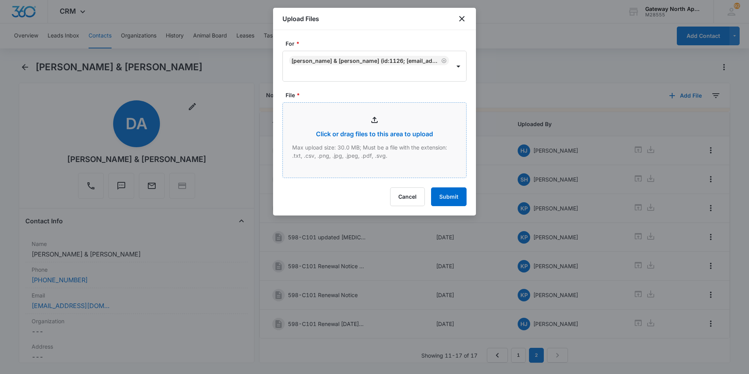
type input "C:\fakepath\C101 Renewal_10062025172758.pdf"
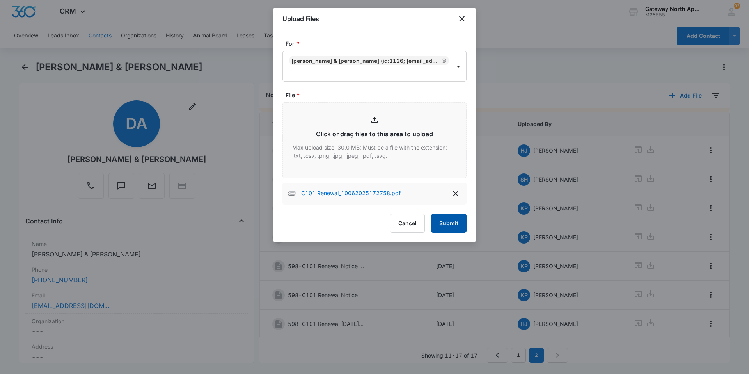
click at [460, 223] on button "Submit" at bounding box center [449, 223] width 36 height 19
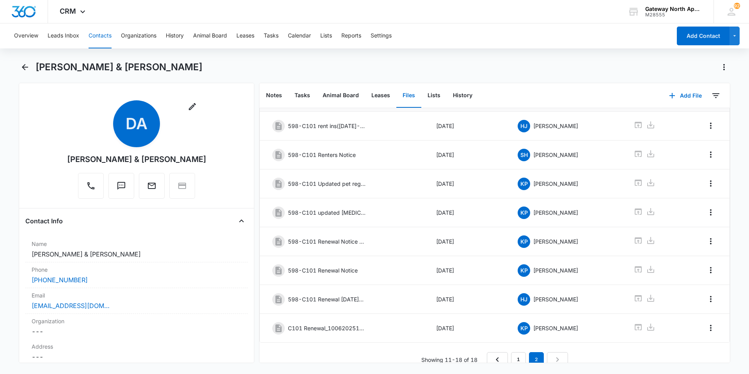
scroll to position [47, 0]
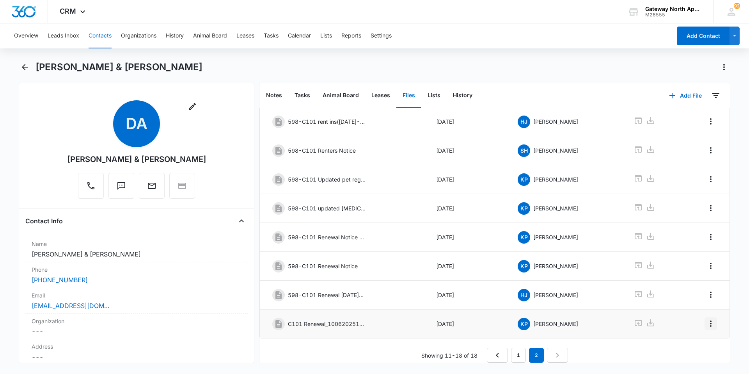
click at [710, 320] on icon "Overflow Menu" at bounding box center [711, 323] width 2 height 6
click at [684, 339] on div "Edit" at bounding box center [684, 339] width 16 height 5
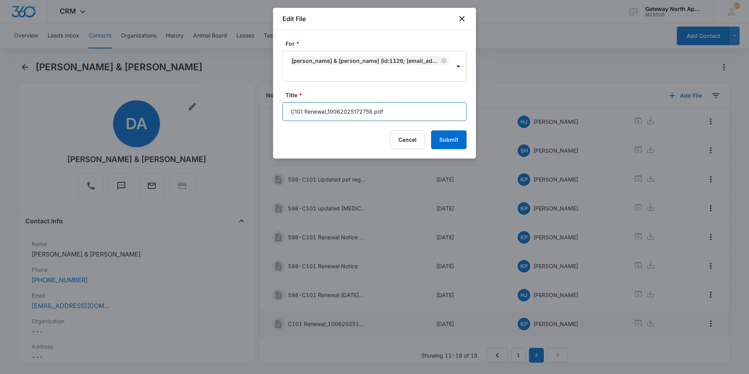
drag, startPoint x: 402, startPoint y: 110, endPoint x: 326, endPoint y: 118, distance: 76.5
click at [326, 118] on input "C101 Renewal_10062025172758.pdf" at bounding box center [374, 111] width 184 height 19
click at [286, 110] on input "C101 Renewal" at bounding box center [374, 111] width 184 height 19
click at [353, 114] on input "598-C101 Renewal" at bounding box center [374, 111] width 184 height 19
click at [360, 106] on input "598-C101 Renewal" at bounding box center [374, 111] width 184 height 19
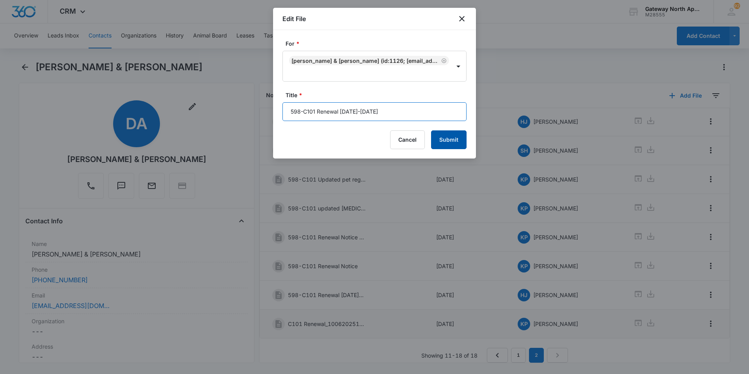
type input "598-C101 Renewal [DATE]-[DATE]"
click at [453, 142] on button "Submit" at bounding box center [449, 139] width 36 height 19
